Goal: Use online tool/utility: Use online tool/utility

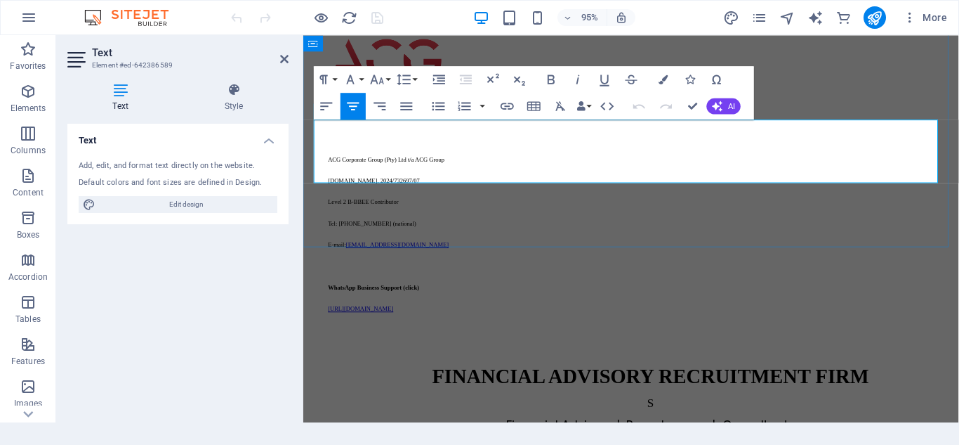
scroll to position [302, 0]
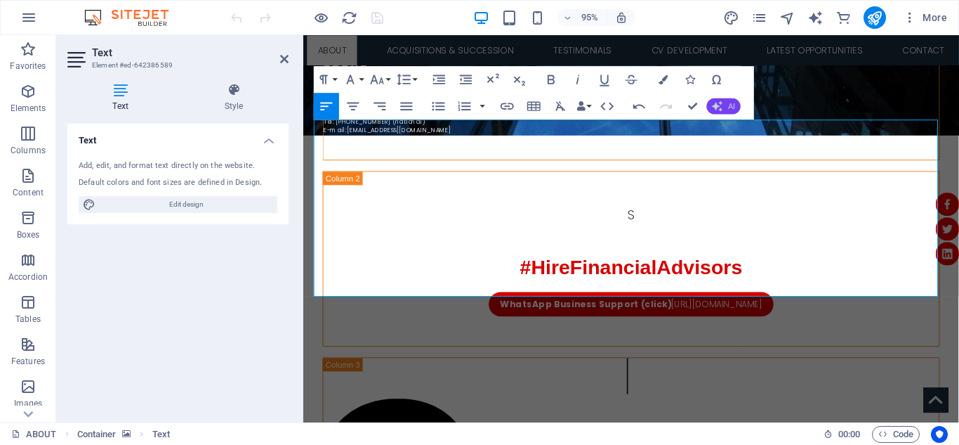
click at [735, 105] on span "AI" at bounding box center [731, 106] width 7 height 8
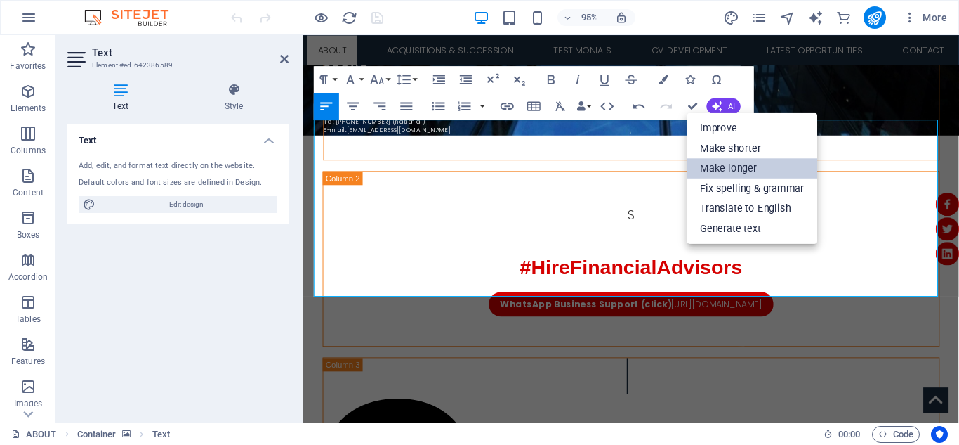
click at [728, 169] on link "Make longer" at bounding box center [753, 168] width 130 height 20
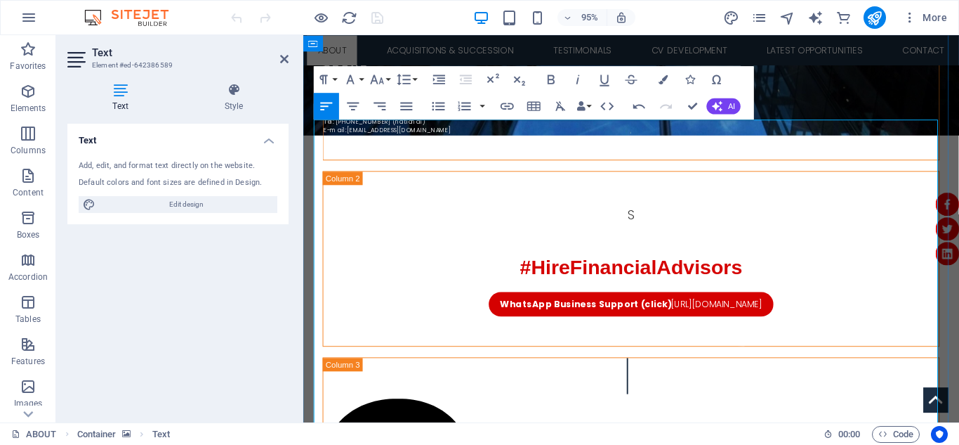
copy p "Lo Ipsumd, S amet cons adipisc elits doe temp. I utlabo et dolo m aliqua en adm…"
click at [637, 103] on icon "button" at bounding box center [639, 106] width 16 height 16
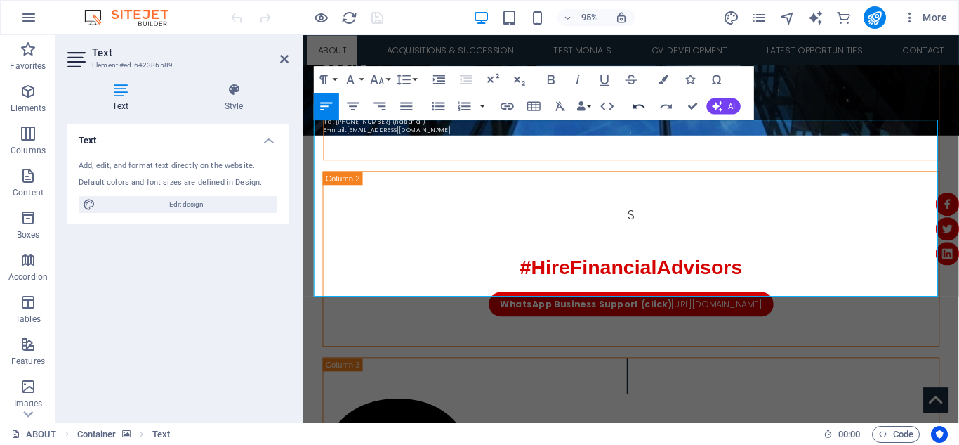
click at [636, 103] on icon "button" at bounding box center [639, 106] width 16 height 16
